Goal: Communication & Community: Connect with others

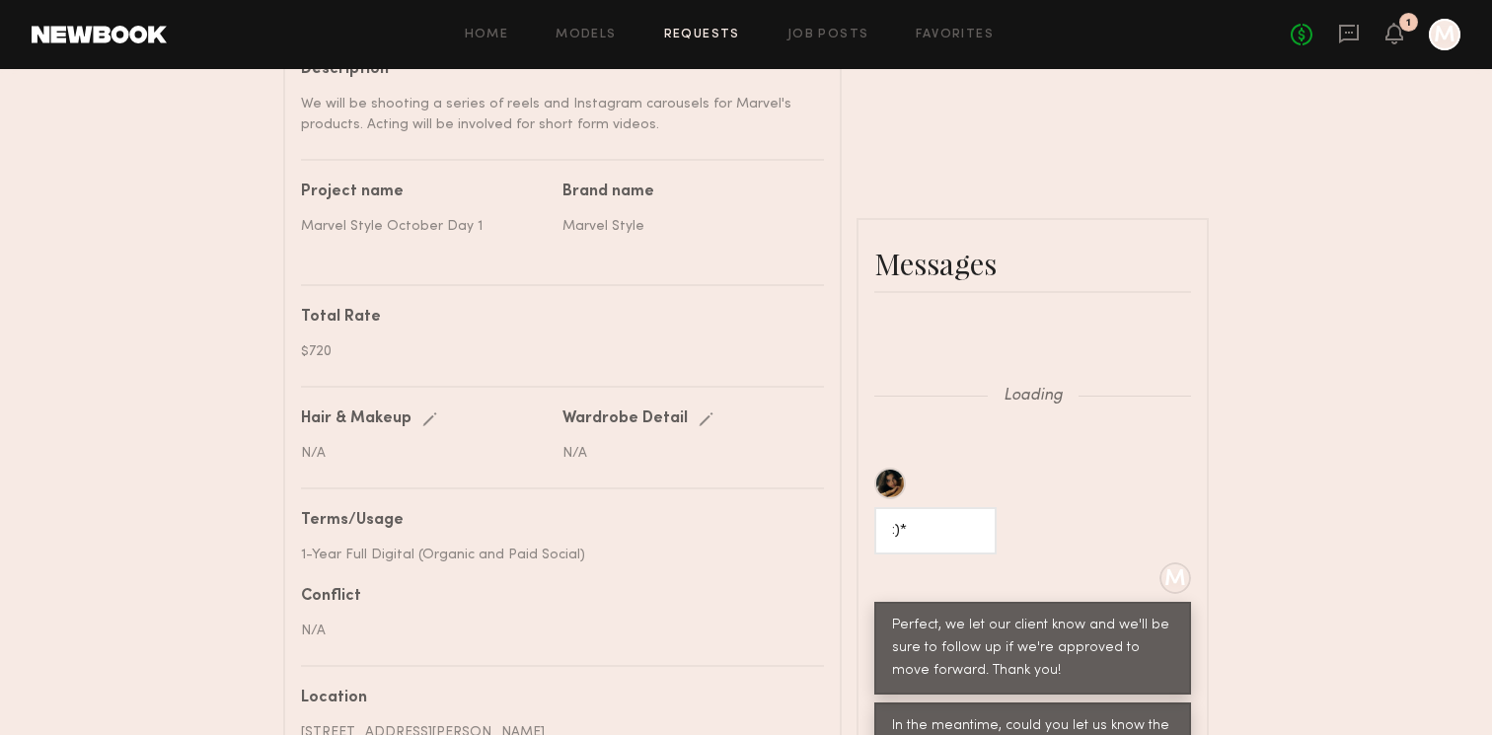
scroll to position [1436, 0]
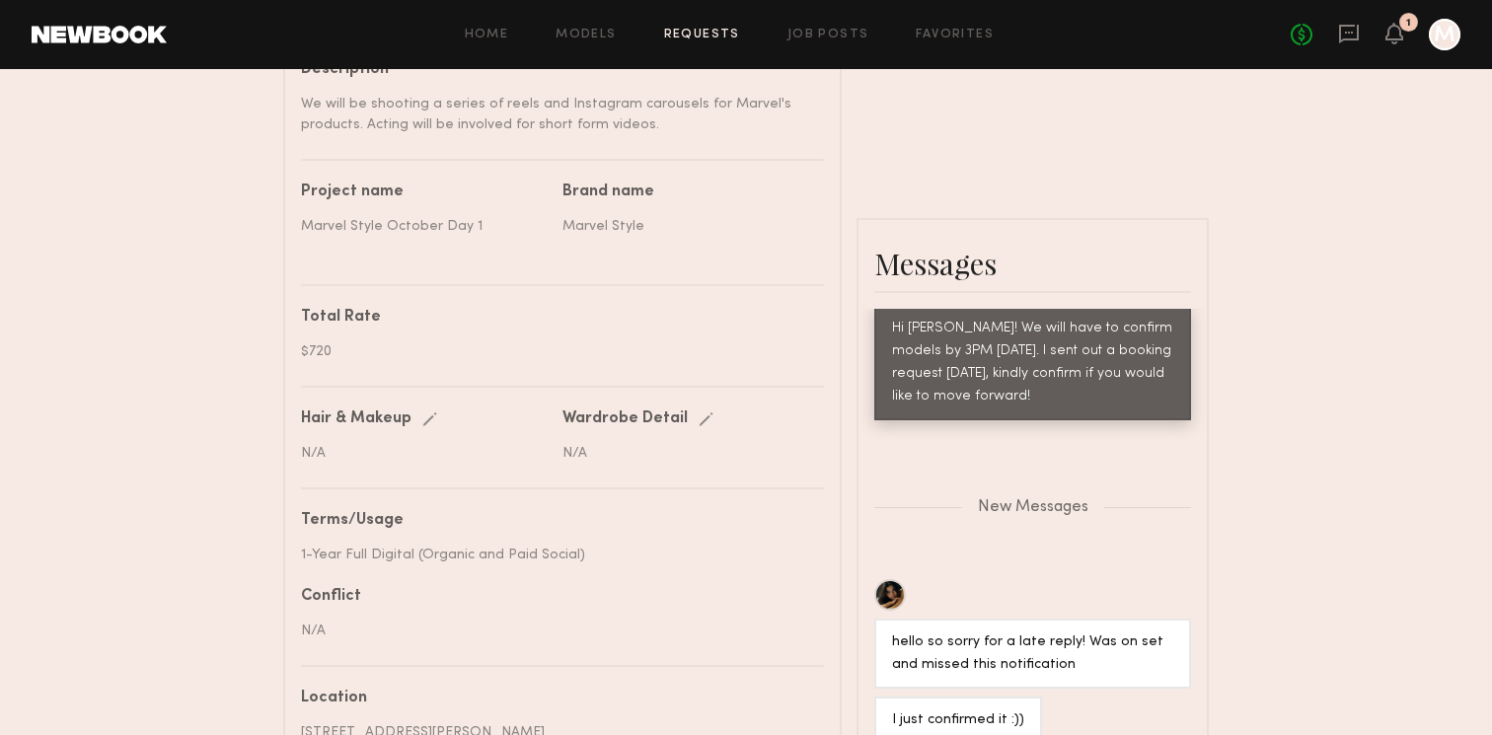
click at [1404, 34] on div "No fees up to $5,000 1 M" at bounding box center [1376, 35] width 170 height 32
click at [1398, 37] on icon at bounding box center [1394, 33] width 16 height 14
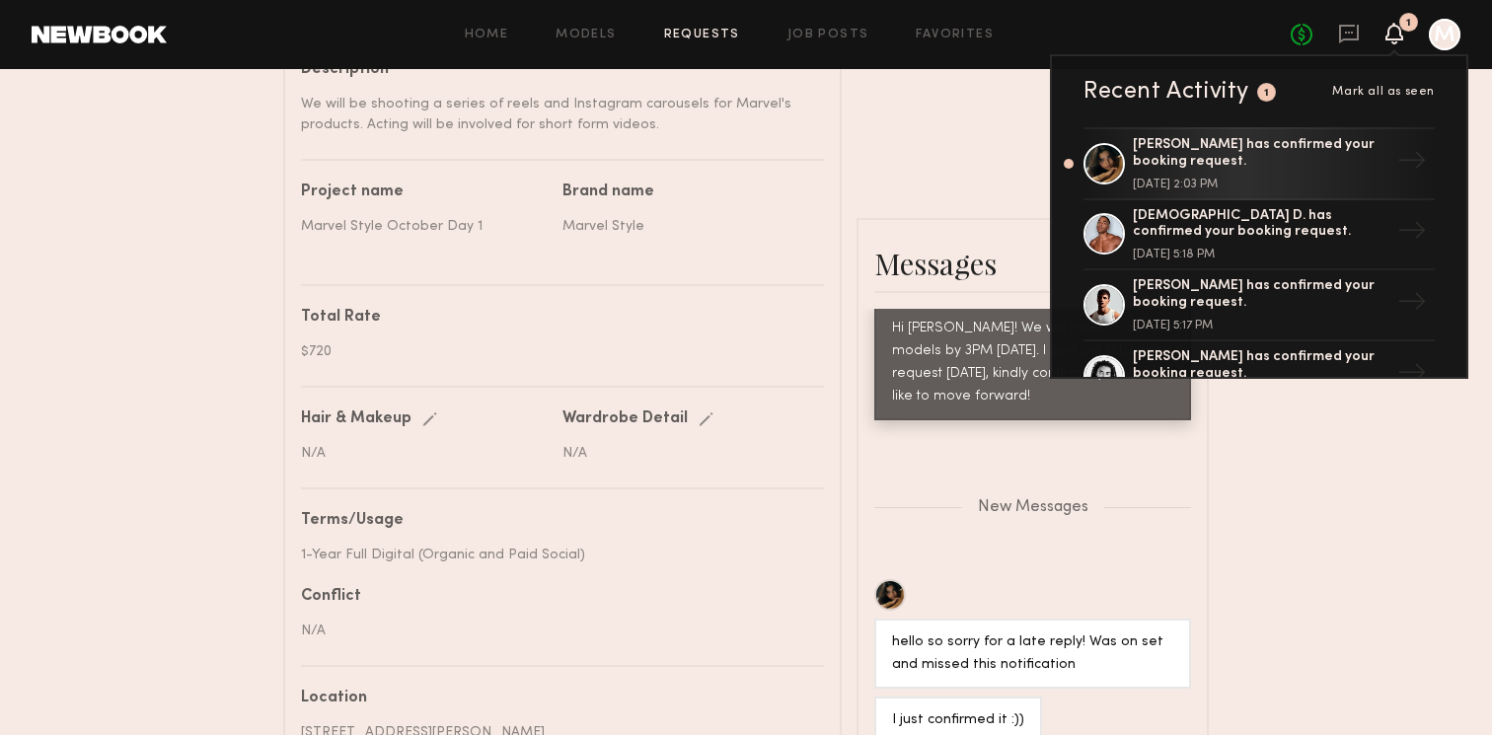
click at [1397, 38] on icon at bounding box center [1394, 33] width 16 height 14
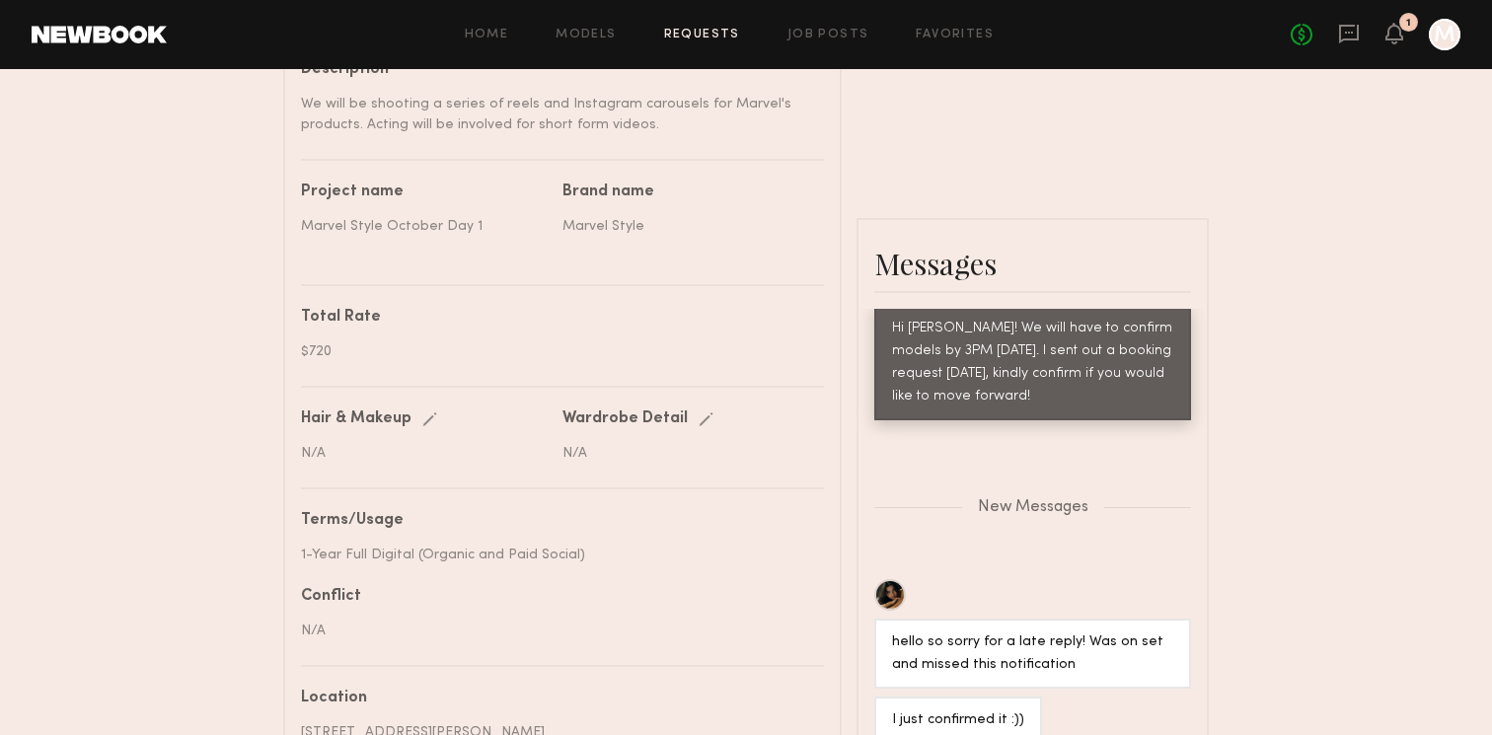
scroll to position [1530, 0]
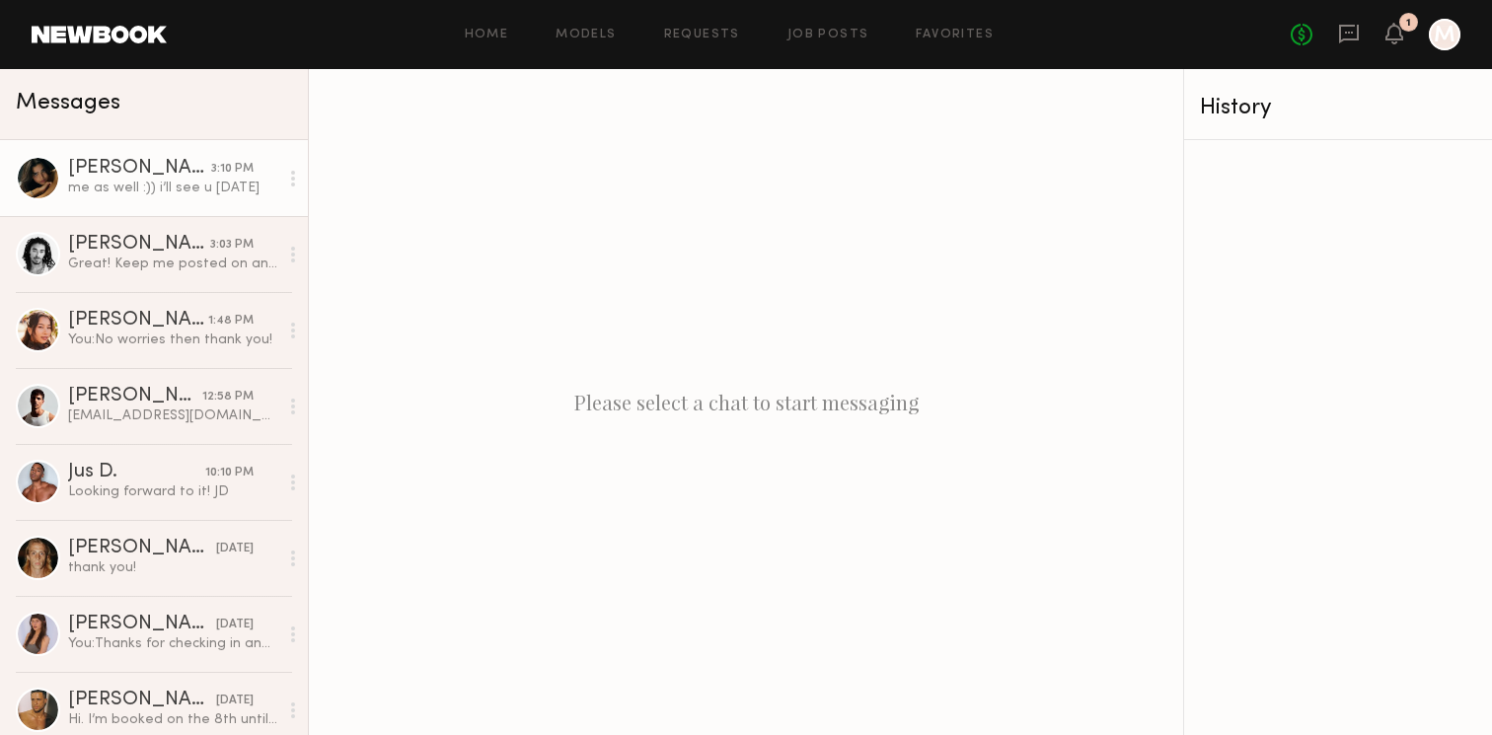
click at [186, 192] on div "me as well :)) i’ll see u [DATE]" at bounding box center [173, 188] width 210 height 19
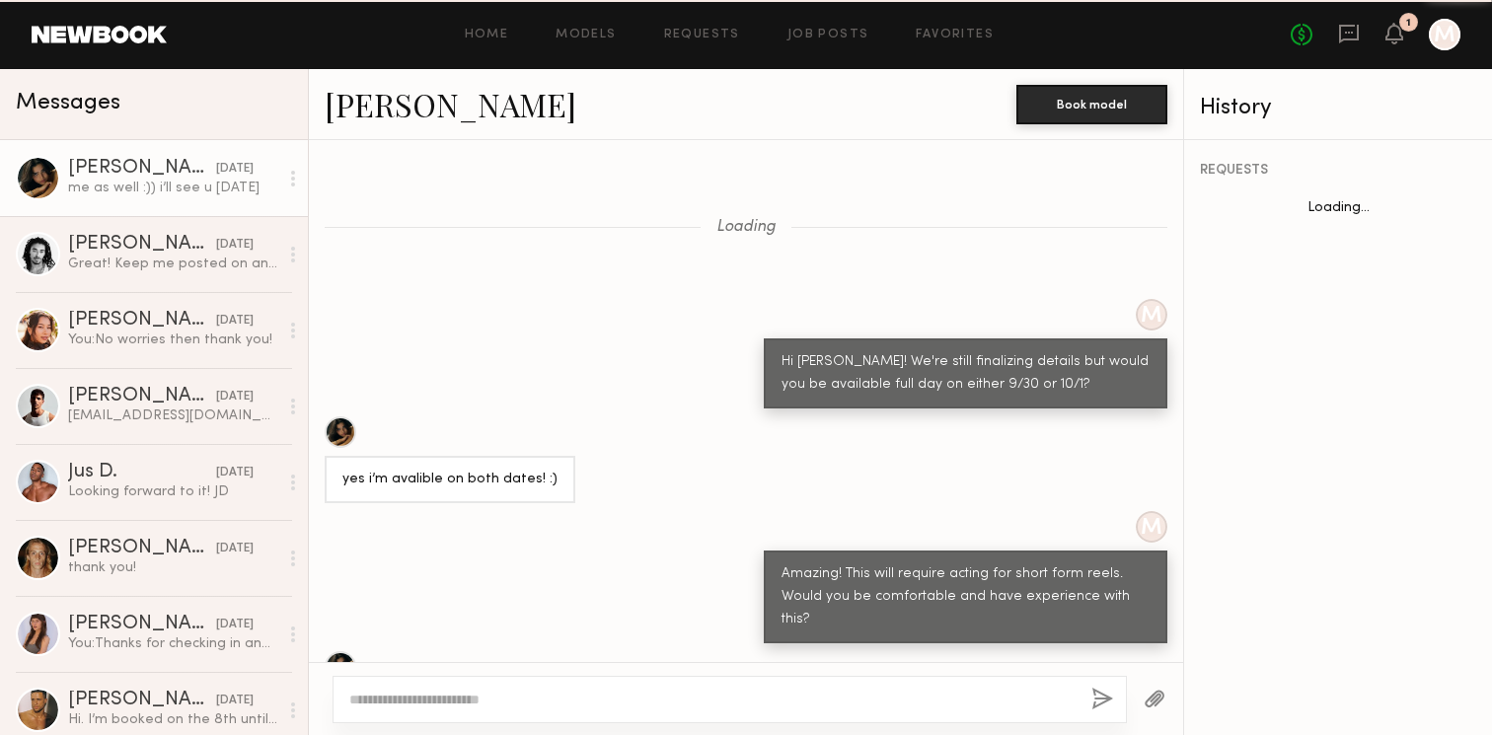
scroll to position [1655, 0]
